Goal: Book appointment/travel/reservation

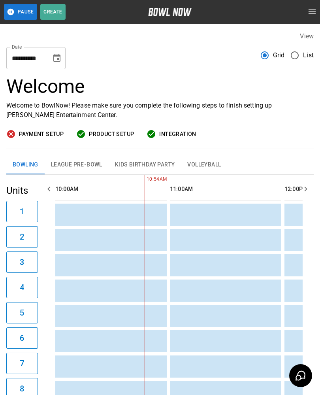
scroll to position [0, 126]
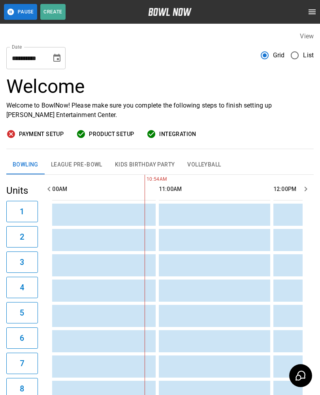
click at [37, 289] on button "4" at bounding box center [22, 287] width 32 height 21
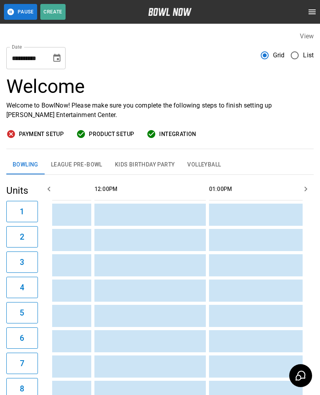
scroll to position [0, 0]
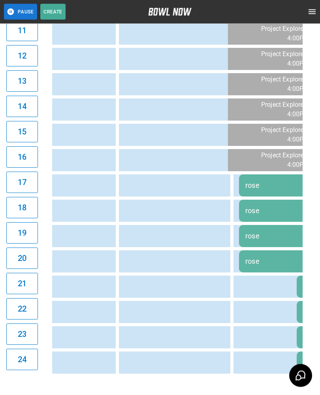
click at [107, 77] on td "sticky table" at bounding box center [108, 85] width 26 height 22
type input "**********"
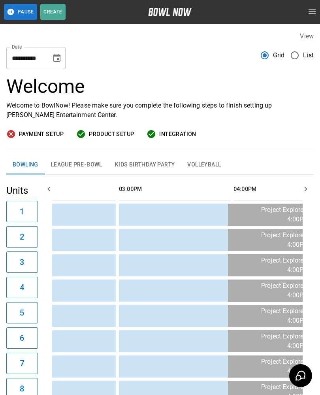
scroll to position [0, 598]
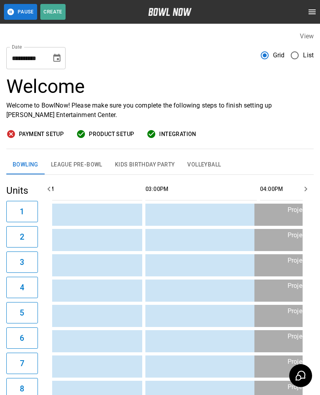
click at [286, 270] on td "sticky table" at bounding box center [279, 265] width 26 height 22
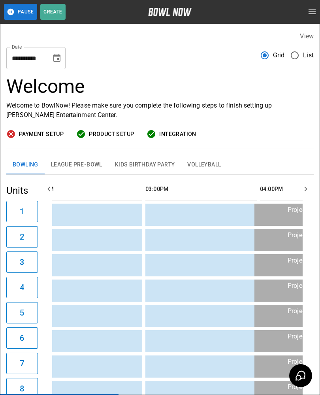
type input "**********"
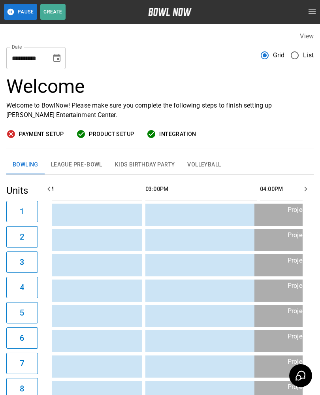
click at [85, 162] on button "League Pre-Bowl" at bounding box center [77, 164] width 64 height 19
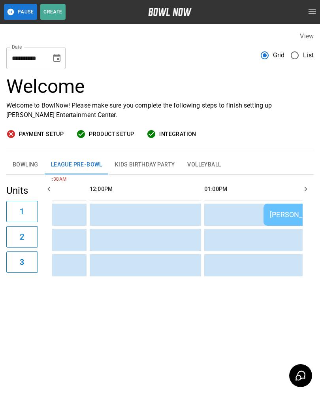
scroll to position [0, 316]
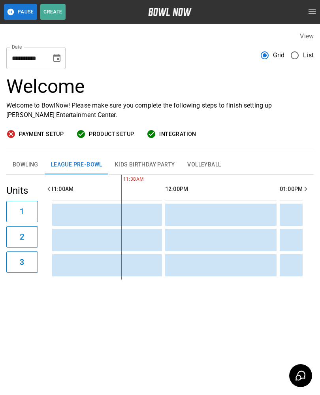
click at [314, 237] on div "**********" at bounding box center [160, 155] width 320 height 260
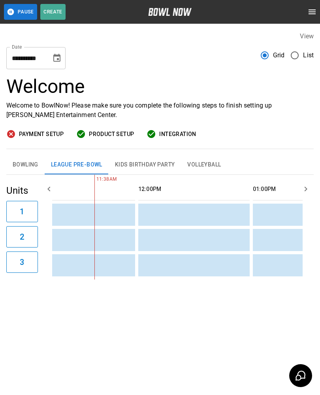
click at [157, 264] on td "sticky table" at bounding box center [154, 265] width 26 height 22
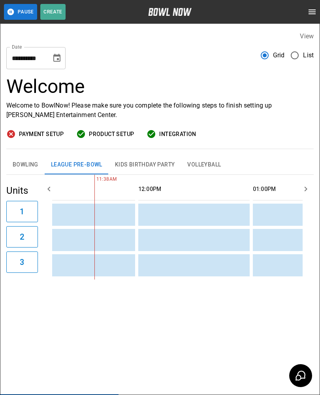
type input "**********"
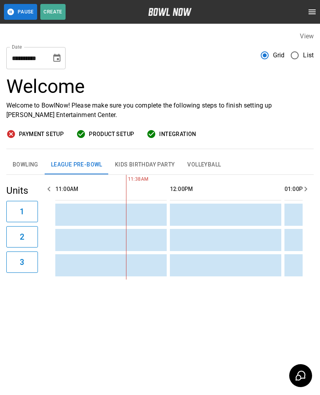
click at [21, 162] on button "Bowling" at bounding box center [25, 164] width 38 height 19
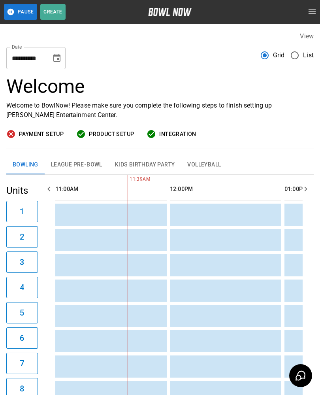
click at [52, 60] on icon "Choose date, selected date is Oct 9, 2025" at bounding box center [56, 57] width 9 height 9
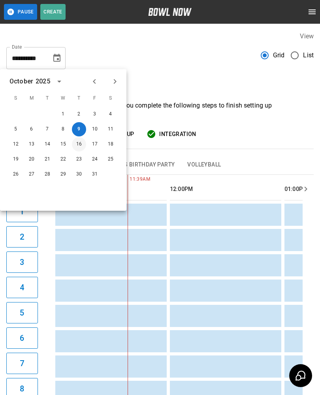
click at [72, 144] on button "16" at bounding box center [79, 144] width 14 height 14
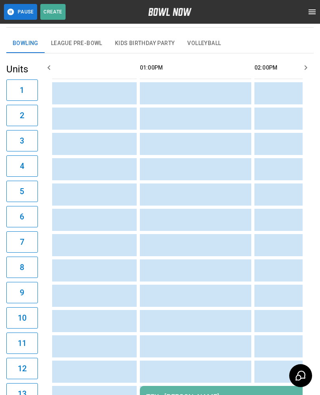
scroll to position [0, 409]
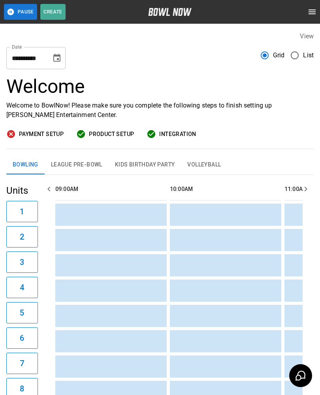
click at [58, 55] on icon "Choose date, selected date is Oct 16, 2025" at bounding box center [56, 58] width 7 height 8
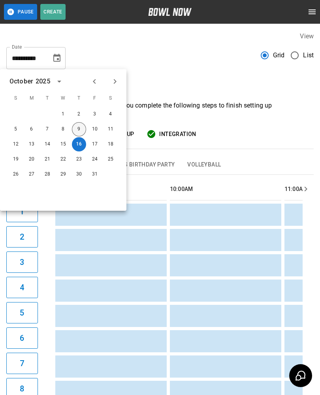
click at [78, 129] on button "9" at bounding box center [79, 129] width 14 height 14
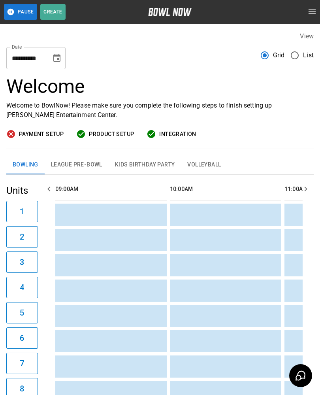
click at [56, 64] on button "Choose date, selected date is Oct 9, 2025" at bounding box center [57, 58] width 16 height 16
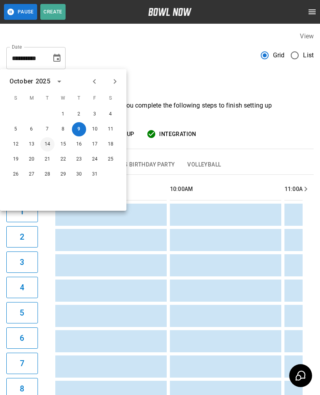
click at [48, 146] on button "14" at bounding box center [47, 144] width 14 height 14
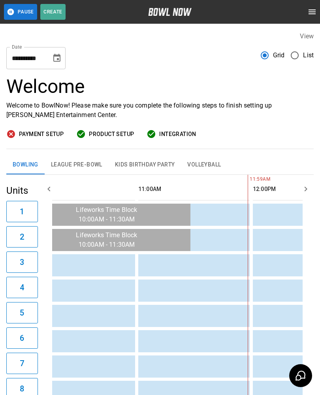
scroll to position [0, 72]
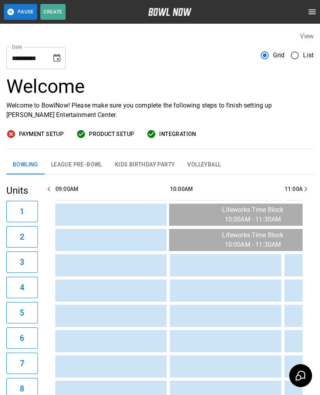
click at [80, 172] on button "League Pre-Bowl" at bounding box center [77, 164] width 64 height 19
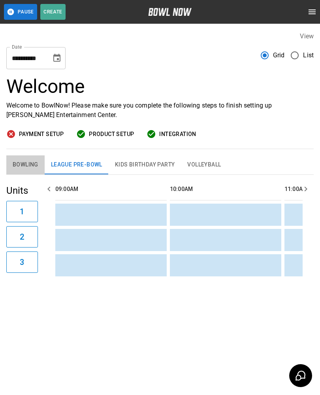
click at [35, 171] on button "Bowling" at bounding box center [25, 164] width 38 height 19
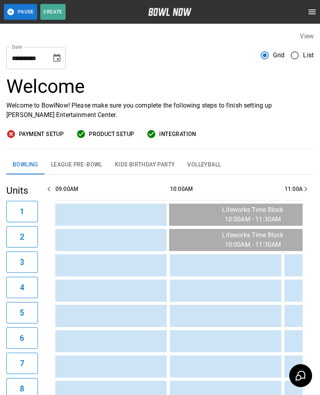
click at [55, 60] on icon "Choose date, selected date is Oct 14, 2025" at bounding box center [56, 57] width 9 height 9
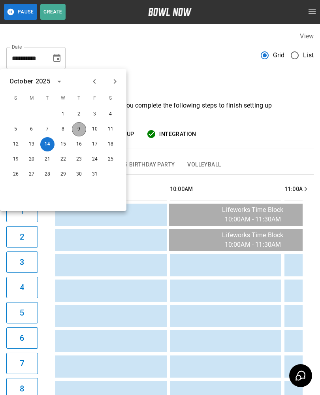
click at [75, 133] on button "9" at bounding box center [79, 129] width 14 height 14
type input "**********"
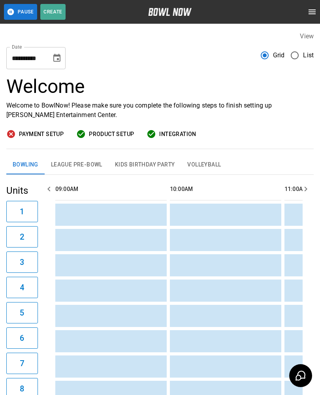
scroll to position [0, 344]
